Goal: Use online tool/utility: Utilize a website feature to perform a specific function

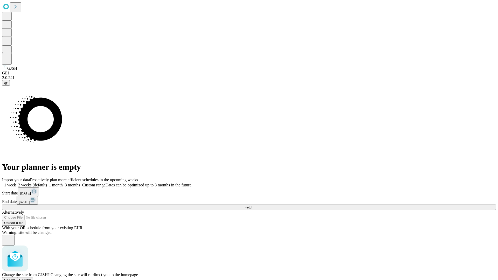
click at [31, 278] on span "Confirm" at bounding box center [25, 280] width 12 height 4
click at [47, 183] on label "2 weeks (default)" at bounding box center [31, 185] width 31 height 4
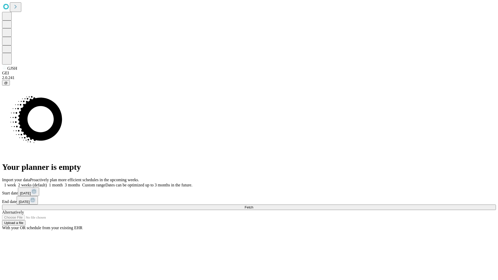
click at [253, 205] on span "Fetch" at bounding box center [249, 207] width 9 height 4
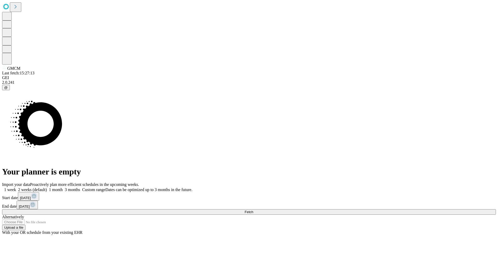
click at [47, 188] on label "2 weeks (default)" at bounding box center [31, 190] width 31 height 4
click at [253, 210] on span "Fetch" at bounding box center [249, 212] width 9 height 4
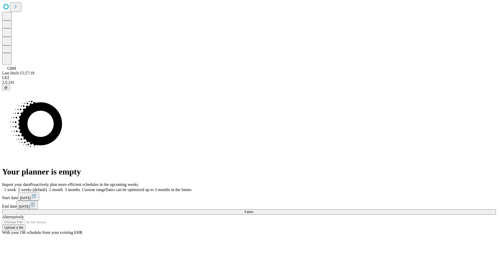
click at [47, 188] on label "2 weeks (default)" at bounding box center [31, 190] width 31 height 4
click at [253, 210] on span "Fetch" at bounding box center [249, 212] width 9 height 4
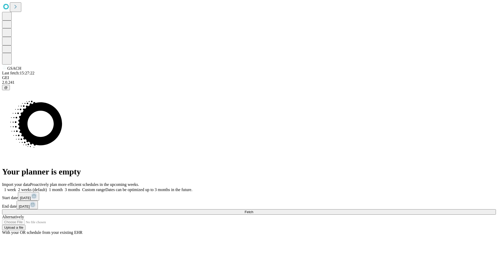
click at [253, 210] on span "Fetch" at bounding box center [249, 212] width 9 height 4
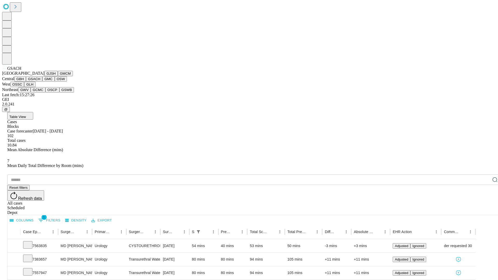
click at [42, 82] on button "GMC" at bounding box center [48, 78] width 12 height 5
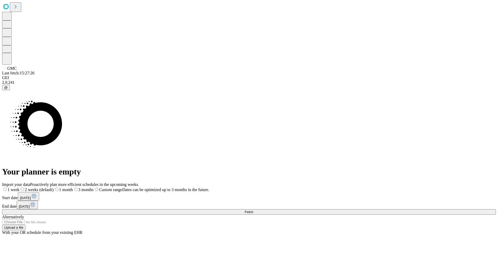
click at [54, 188] on label "2 weeks (default)" at bounding box center [36, 190] width 34 height 4
click at [253, 210] on span "Fetch" at bounding box center [249, 212] width 9 height 4
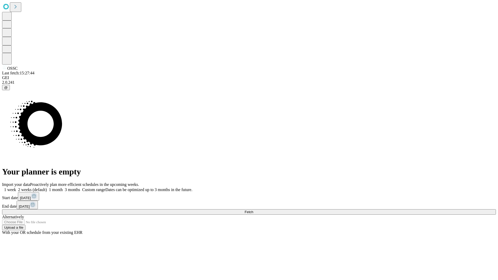
click at [253, 210] on span "Fetch" at bounding box center [249, 212] width 9 height 4
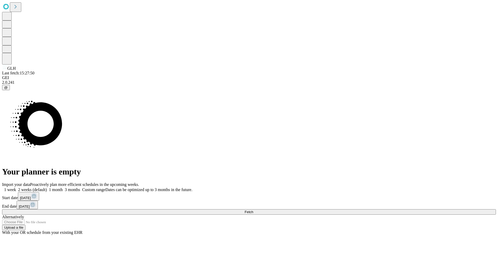
click at [253, 210] on span "Fetch" at bounding box center [249, 212] width 9 height 4
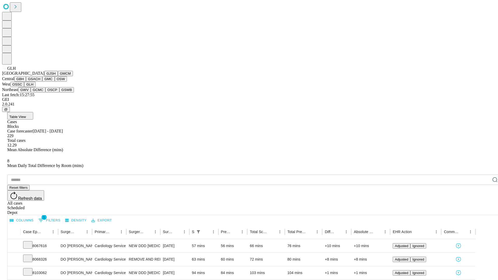
click at [31, 93] on button "GWV" at bounding box center [24, 89] width 12 height 5
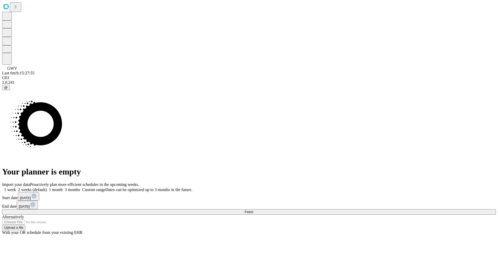
click at [47, 188] on label "2 weeks (default)" at bounding box center [31, 190] width 31 height 4
click at [253, 210] on span "Fetch" at bounding box center [249, 212] width 9 height 4
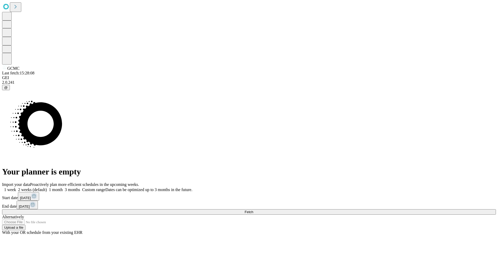
click at [253, 210] on span "Fetch" at bounding box center [249, 212] width 9 height 4
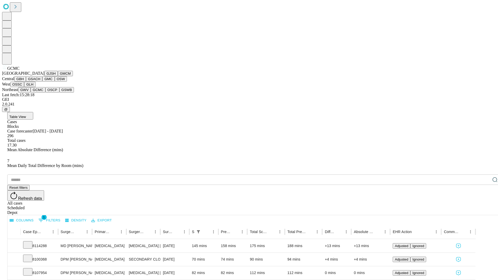
click at [45, 93] on button "OSCP" at bounding box center [52, 89] width 14 height 5
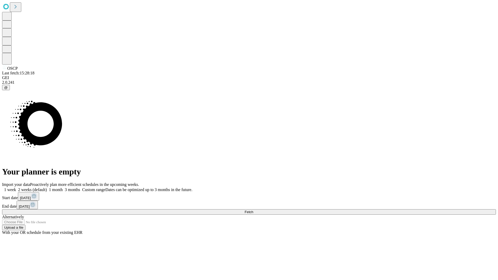
click at [47, 188] on label "2 weeks (default)" at bounding box center [31, 190] width 31 height 4
click at [253, 210] on span "Fetch" at bounding box center [249, 212] width 9 height 4
